Goal: Communication & Community: Ask a question

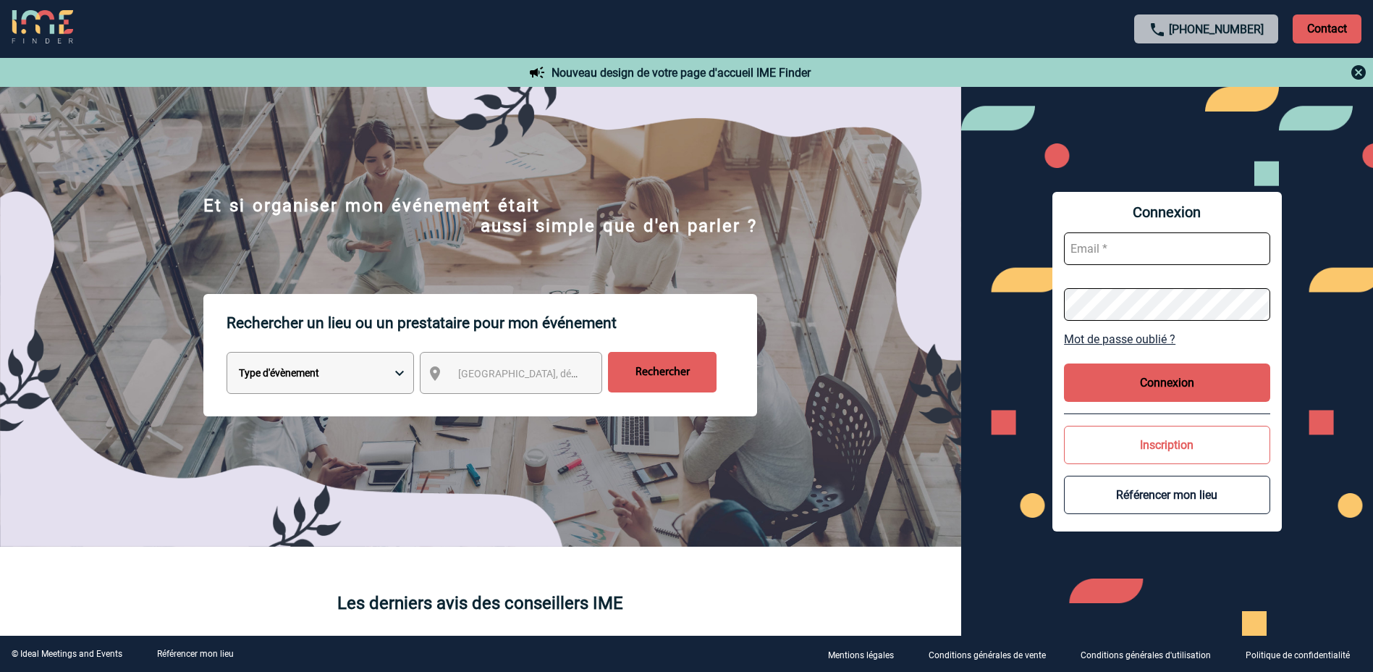
type input "[PERSON_NAME][EMAIL_ADDRESS][DOMAIN_NAME]"
click at [1152, 384] on button "Connexion" at bounding box center [1167, 382] width 206 height 38
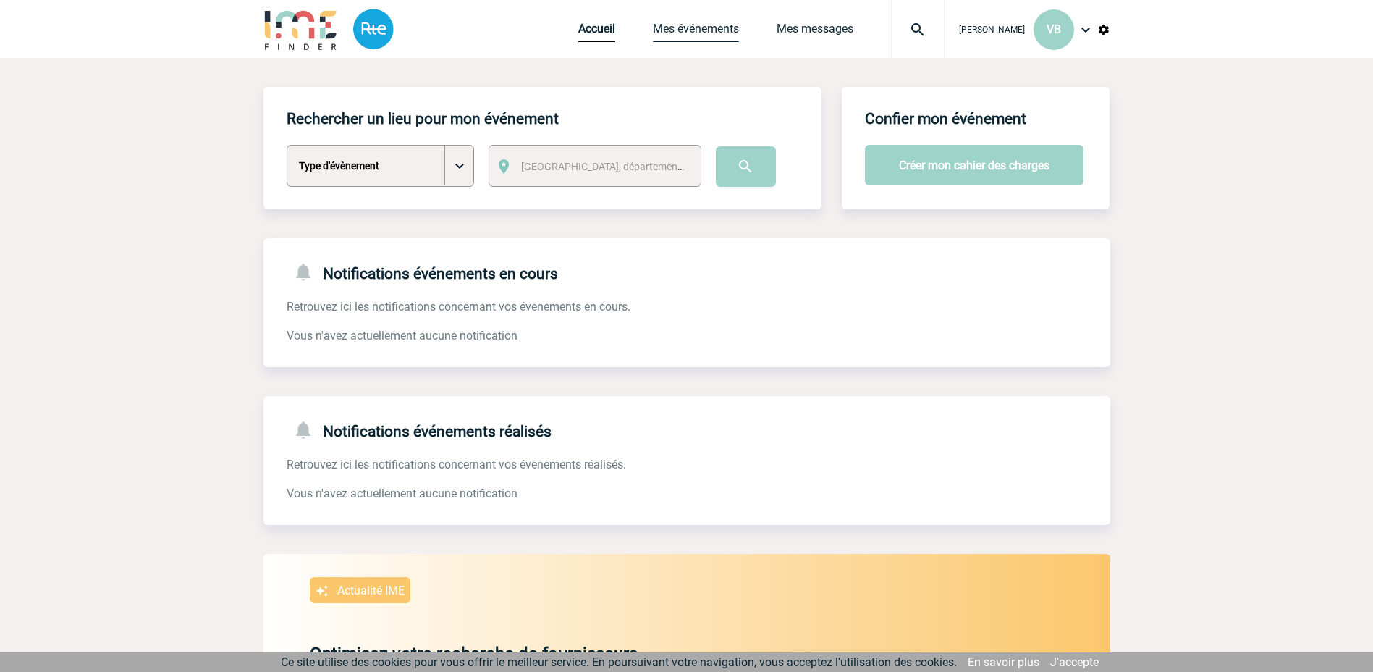
click at [690, 33] on link "Mes événements" at bounding box center [696, 32] width 86 height 20
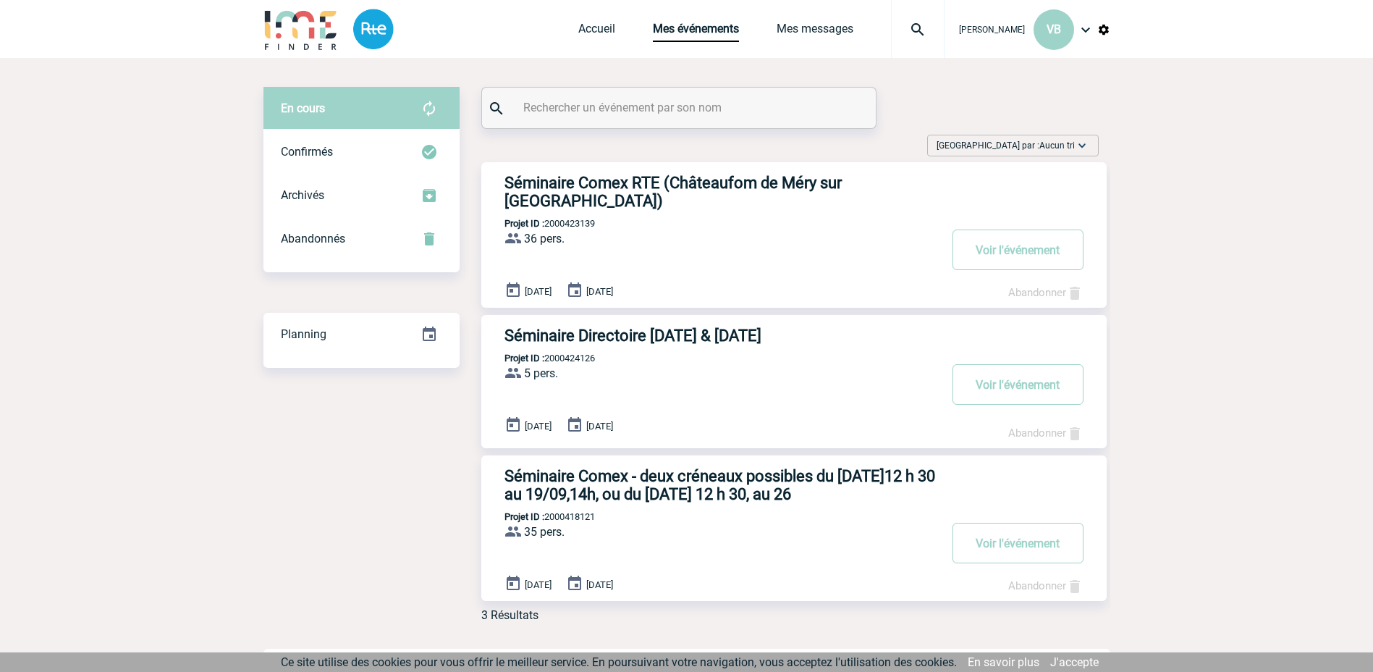
click at [632, 187] on h3 "Séminaire Comex RTE (Châteaufom de Méry sur Oise)" at bounding box center [722, 192] width 434 height 36
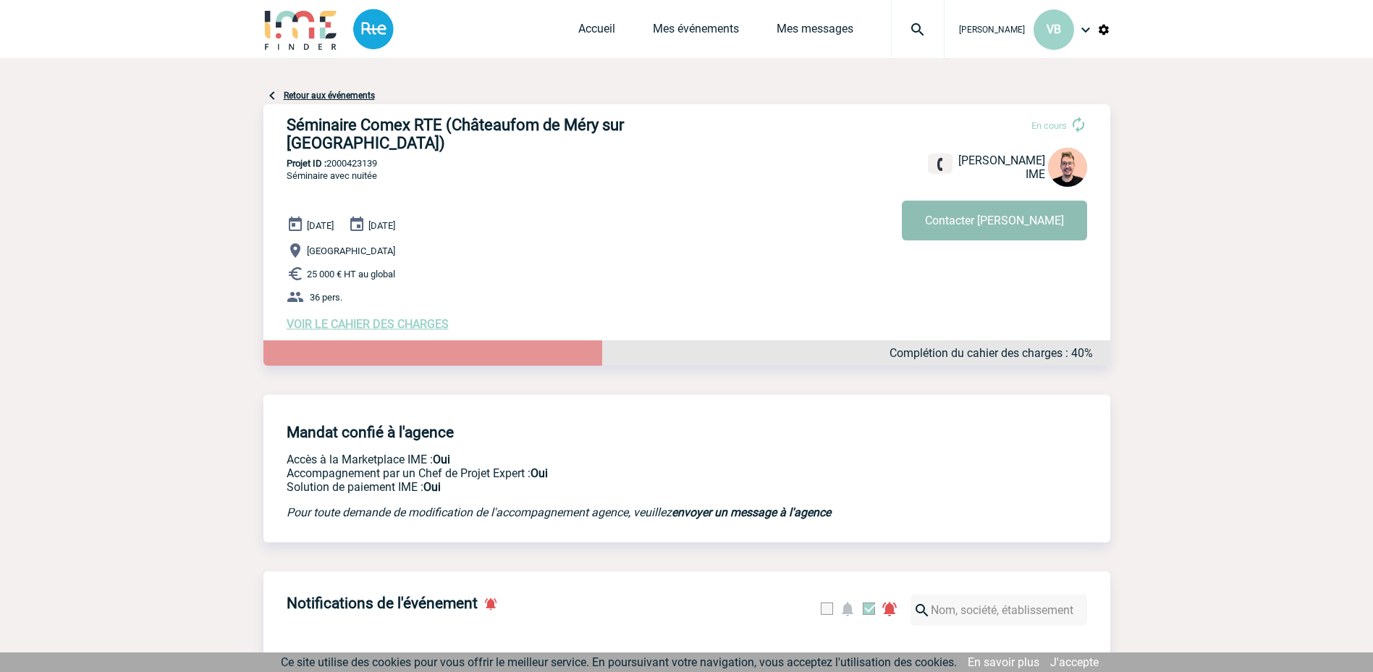
click at [1024, 215] on button "Contacter Stefan" at bounding box center [994, 221] width 185 height 40
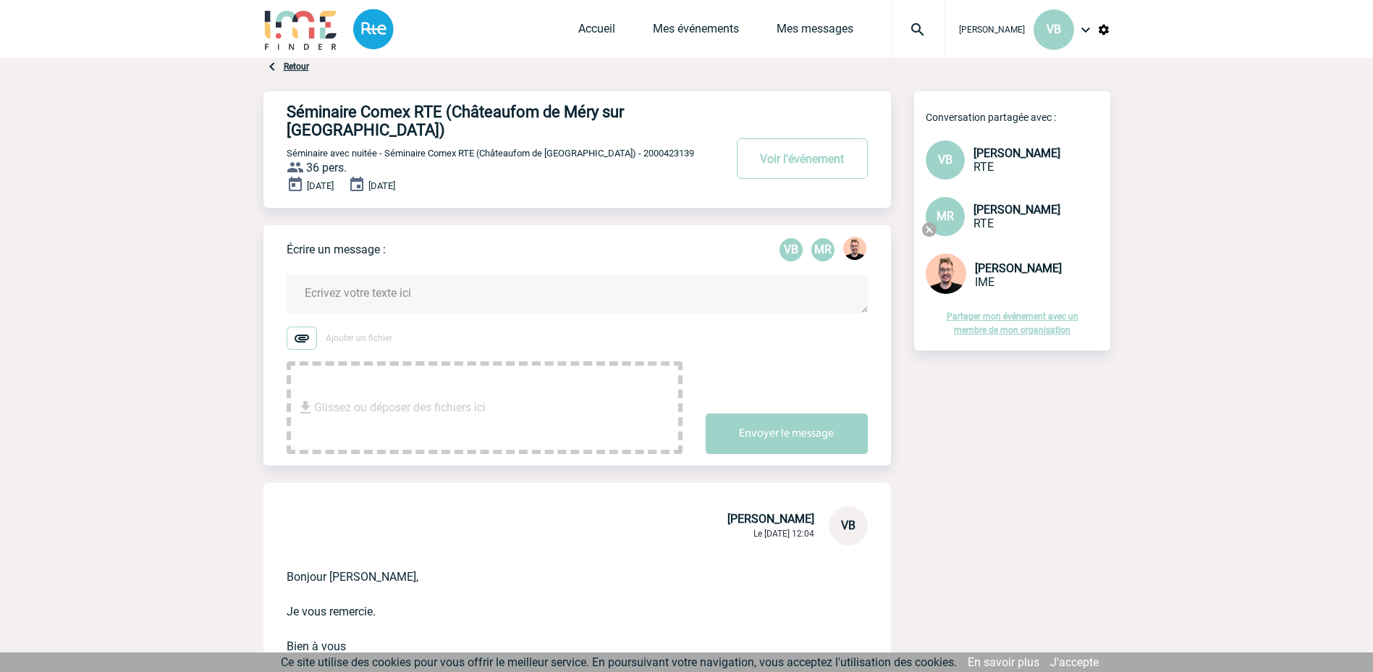
click at [466, 379] on span "Glissez ou déposer des fichiers ici" at bounding box center [400, 407] width 172 height 72
click at [391, 274] on textarea at bounding box center [577, 293] width 581 height 38
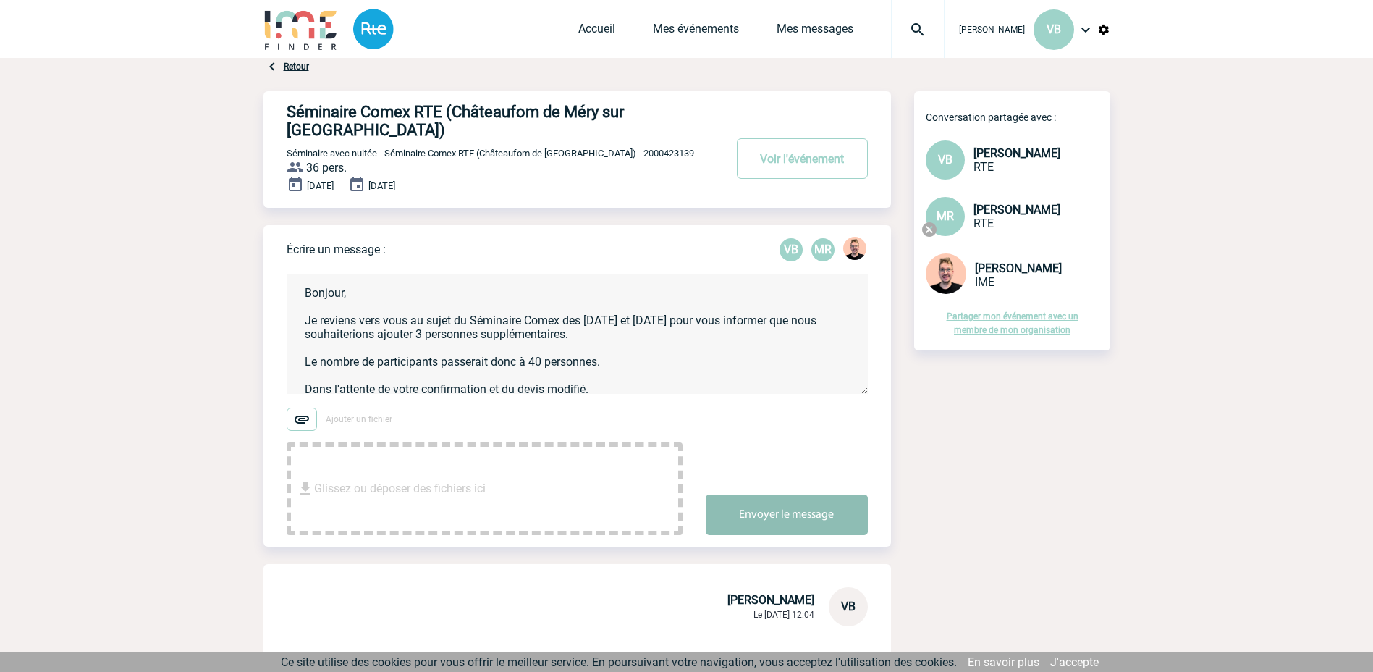
type textarea "Bonjour, Je reviens vers vous au sujet du Séminaire Comex des [DATE] et [DATE] …"
click at [814, 503] on button "Envoyer le message" at bounding box center [787, 514] width 162 height 41
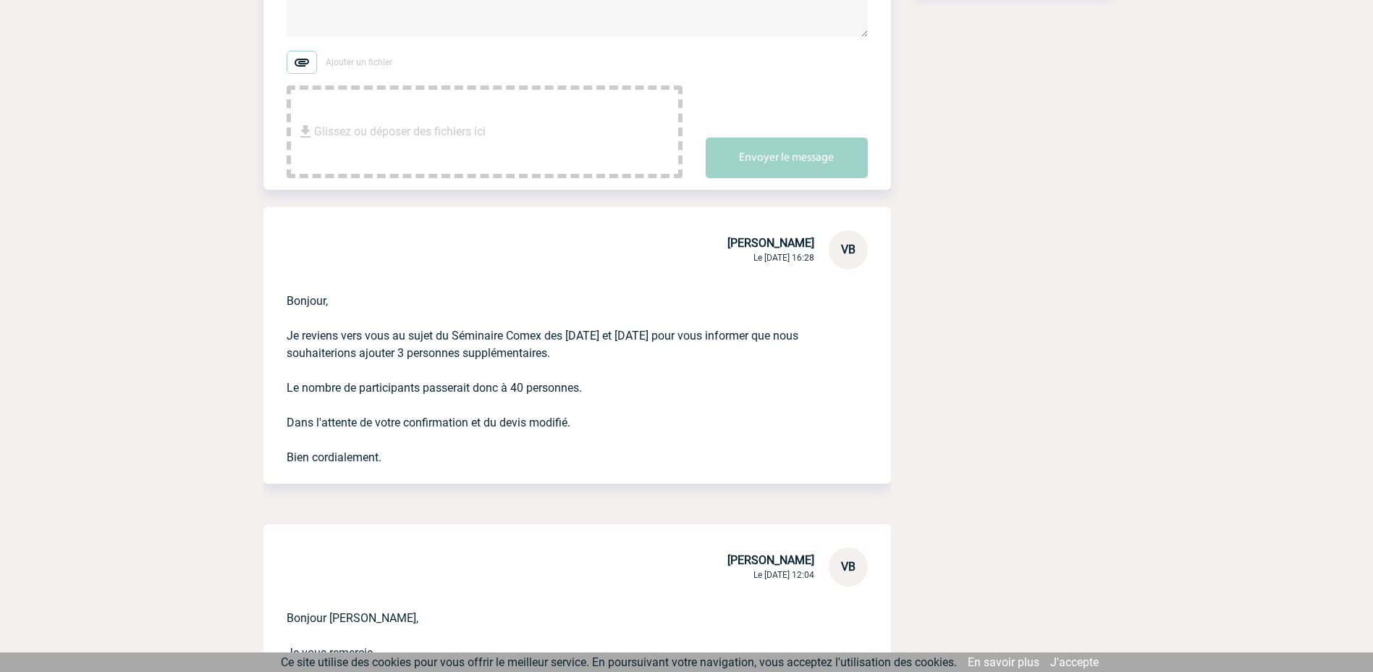
scroll to position [362, 0]
